Goal: Obtain resource: Obtain resource

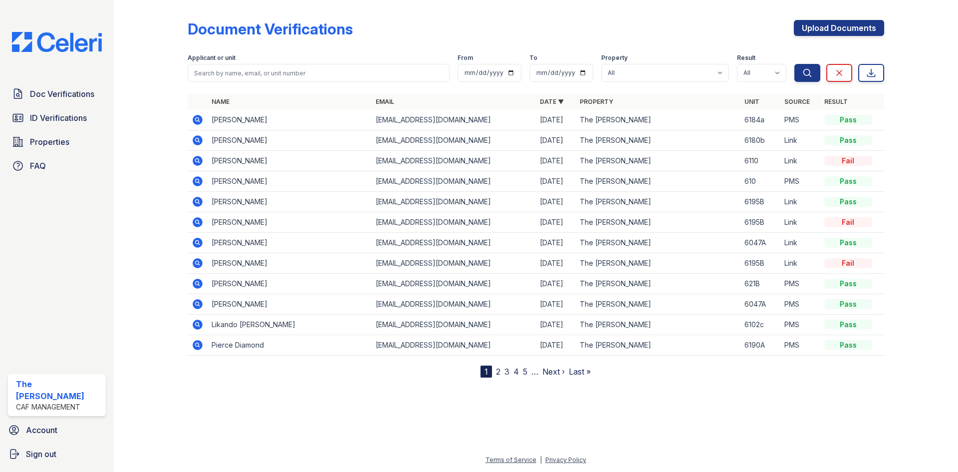
click at [195, 179] on icon at bounding box center [198, 181] width 10 height 10
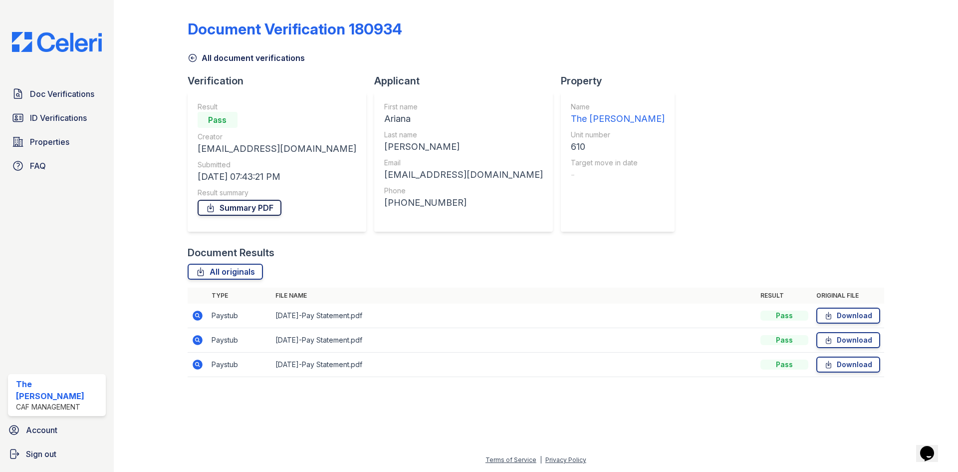
click at [246, 206] on link "Summary PDF" at bounding box center [240, 208] width 84 height 16
click at [45, 119] on span "ID Verifications" at bounding box center [58, 118] width 57 height 12
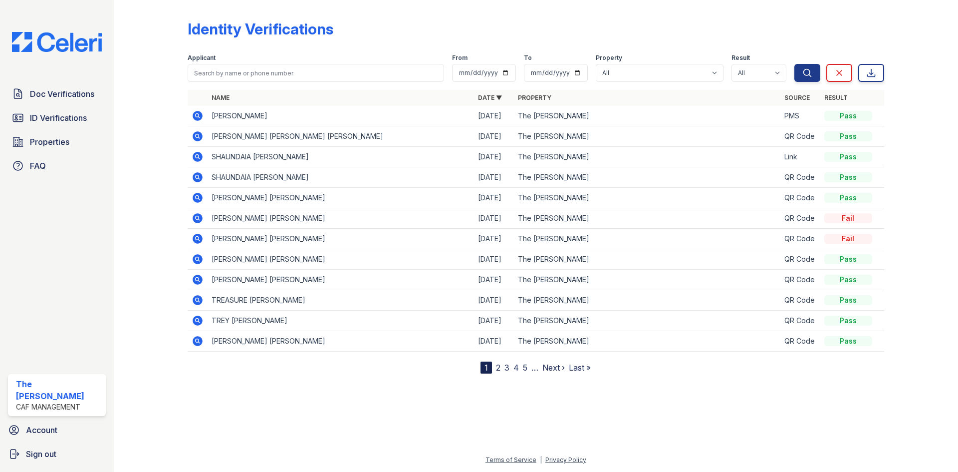
click at [497, 367] on link "2" at bounding box center [498, 367] width 4 height 10
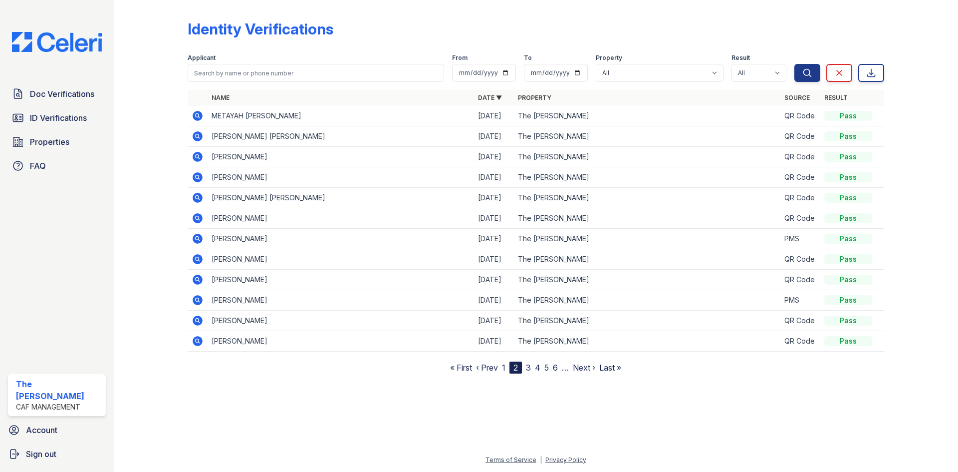
click at [196, 238] on icon at bounding box center [198, 239] width 12 height 12
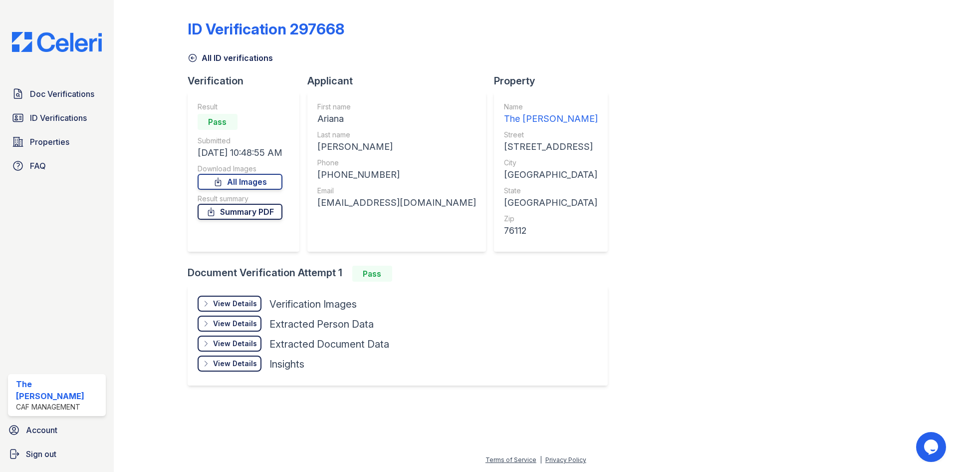
click at [244, 215] on link "Summary PDF" at bounding box center [240, 212] width 85 height 16
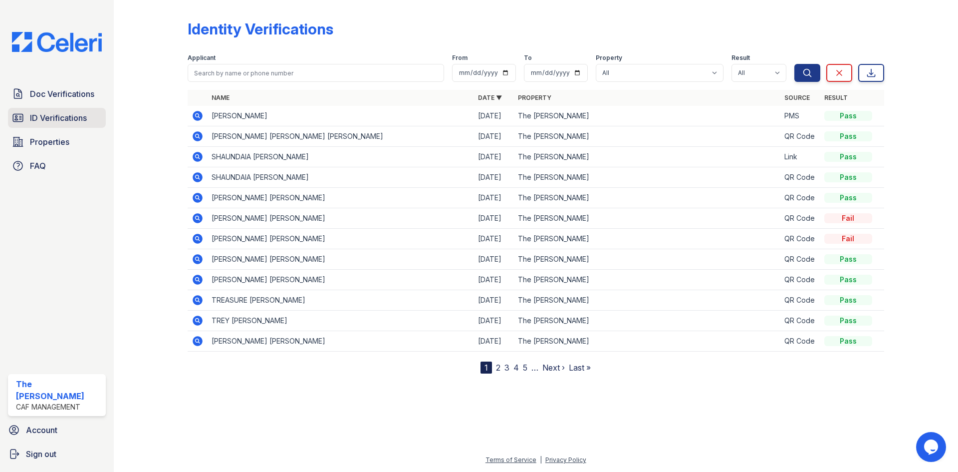
click at [69, 118] on span "ID Verifications" at bounding box center [58, 118] width 57 height 12
click at [55, 115] on span "ID Verifications" at bounding box center [58, 118] width 57 height 12
click at [61, 96] on span "Doc Verifications" at bounding box center [62, 94] width 64 height 12
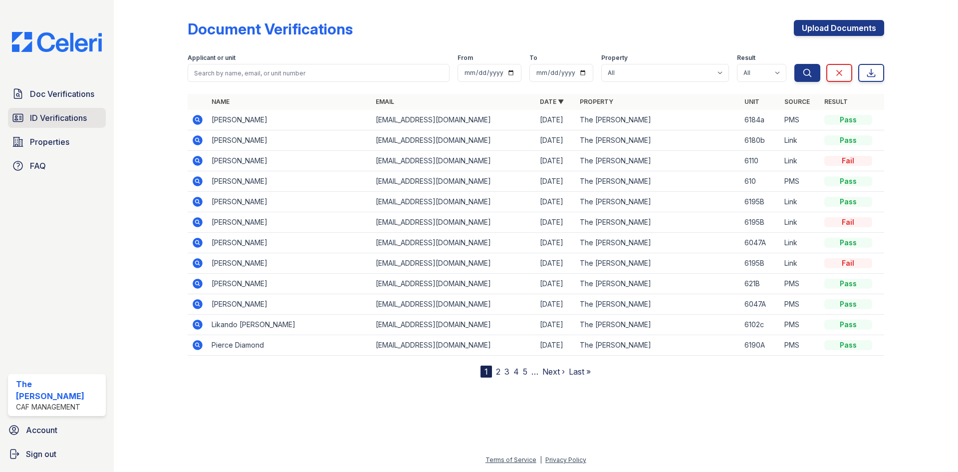
click at [56, 120] on span "ID Verifications" at bounding box center [58, 118] width 57 height 12
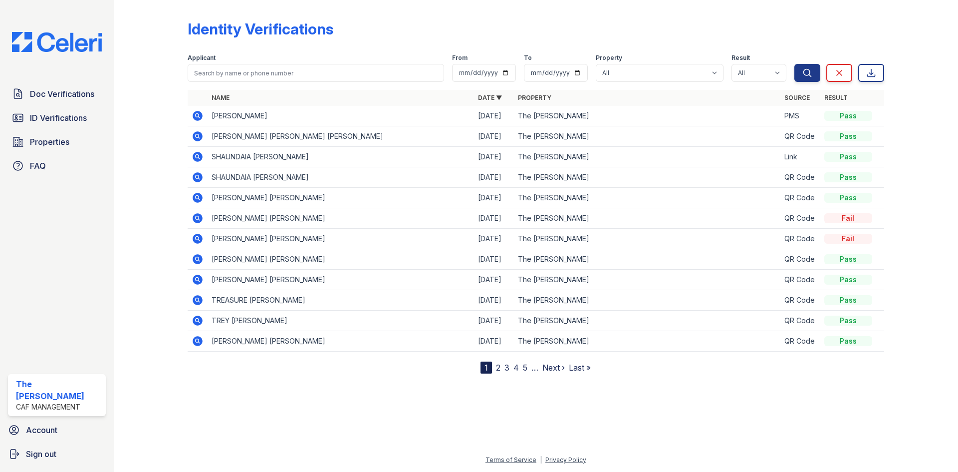
click at [500, 366] on link "2" at bounding box center [498, 367] width 4 height 10
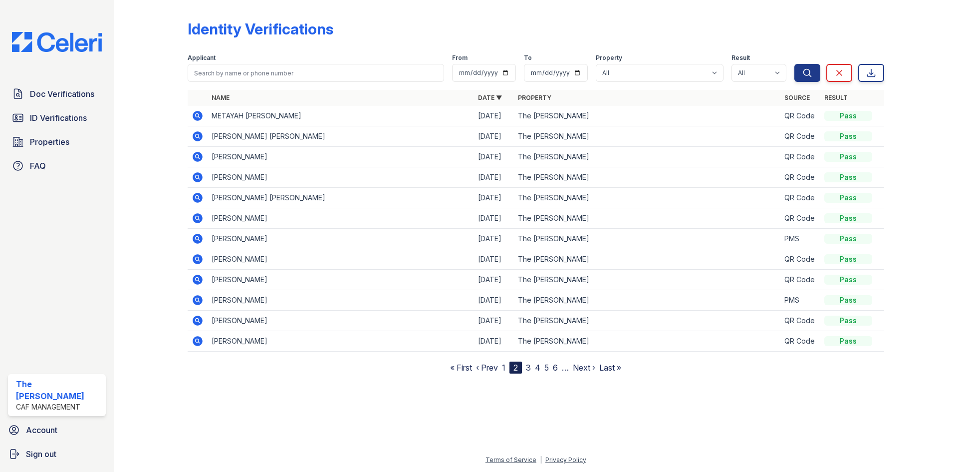
click at [198, 257] on icon at bounding box center [198, 259] width 12 height 12
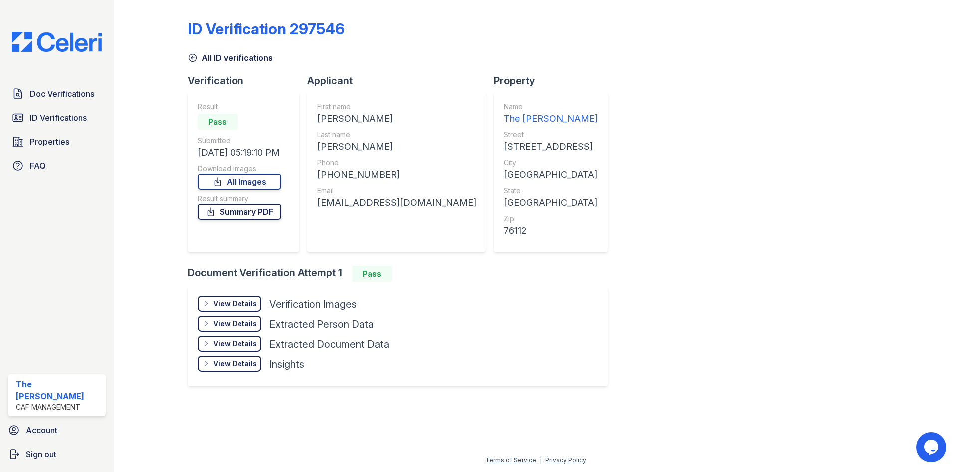
click at [230, 215] on link "Summary PDF" at bounding box center [240, 212] width 84 height 16
